Goal: Task Accomplishment & Management: Use online tool/utility

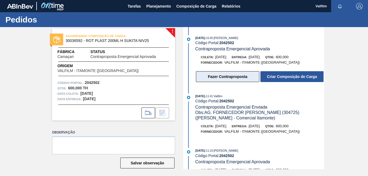
click at [229, 77] on button "Fazer Contraproposta" at bounding box center [227, 76] width 63 height 11
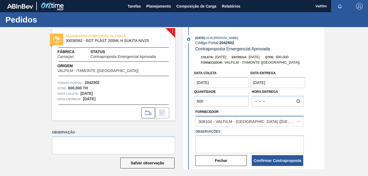
click at [223, 120] on div "308104 - VALFILM - [GEOGRAPHIC_DATA] ([GEOGRAPHIC_DATA])" at bounding box center [246, 121] width 96 height 5
click at [224, 117] on div "308104 - VALFILM - [GEOGRAPHIC_DATA] ([GEOGRAPHIC_DATA])" at bounding box center [249, 121] width 108 height 11
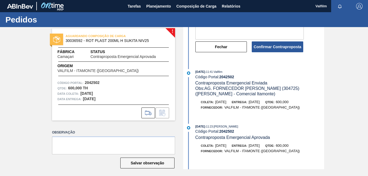
scroll to position [136, 0]
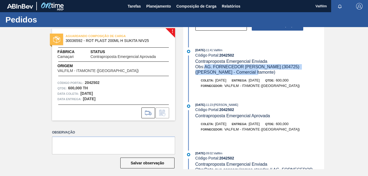
drag, startPoint x: 206, startPoint y: 66, endPoint x: 241, endPoint y: 74, distance: 35.9
click at [241, 74] on div "Obs: AG. FORNECEDOR [PERSON_NAME] (304725) ([PERSON_NAME] - Comercial Itamonte)" at bounding box center [259, 69] width 129 height 11
copy span "AG. FORNECEDOR [PERSON_NAME] (304725) ([PERSON_NAME] - Comercial Itamonte)"
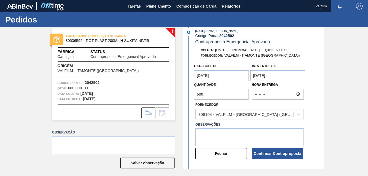
scroll to position [0, 0]
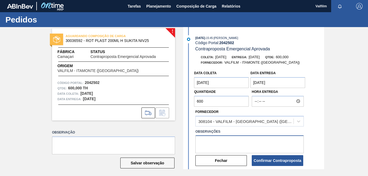
click at [226, 153] on textarea at bounding box center [249, 145] width 108 height 18
paste textarea "AG. FORNECEDOR [PERSON_NAME] (304725) ([PERSON_NAME] - Comercial Itamonte)"
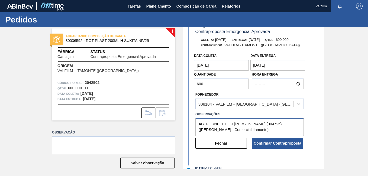
scroll to position [27, 0]
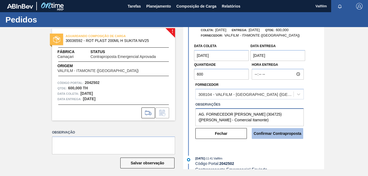
type textarea "AG. FORNECEDOR [PERSON_NAME] (304725) ([PERSON_NAME] - Comercial Itamonte)"
click at [262, 133] on button "Confirmar Contraproposta" at bounding box center [278, 133] width 52 height 11
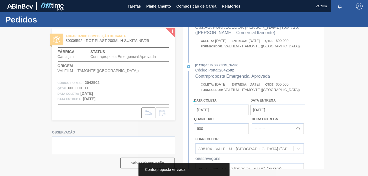
scroll to position [82, 0]
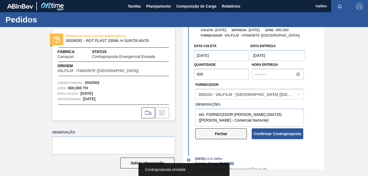
click at [222, 134] on button "Fechar" at bounding box center [221, 134] width 52 height 11
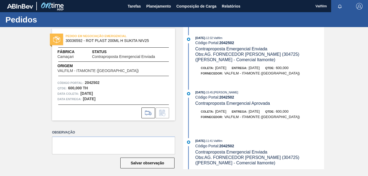
scroll to position [0, 0]
